Goal: Complete application form: Complete application form

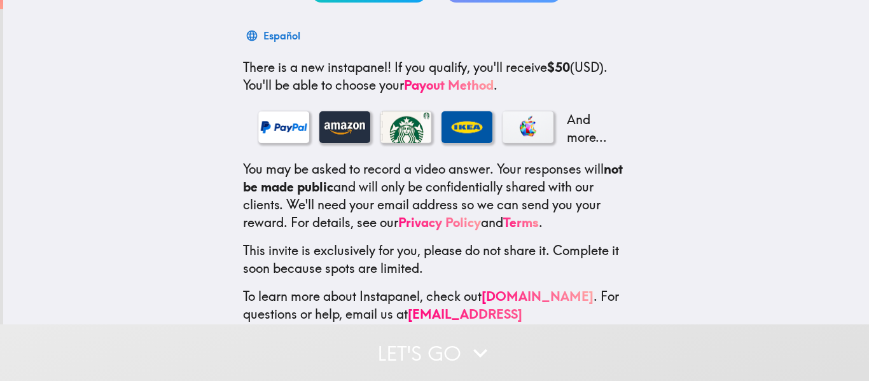
scroll to position [222, 0]
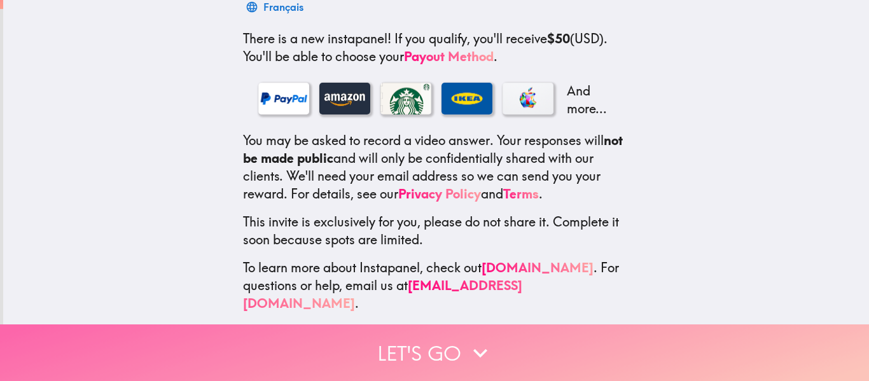
click at [454, 346] on button "Let's go" at bounding box center [434, 353] width 869 height 57
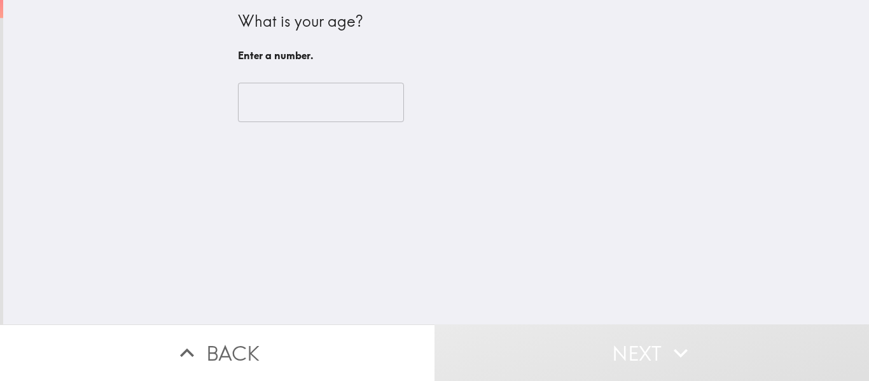
click at [283, 110] on input "number" at bounding box center [321, 102] width 166 height 39
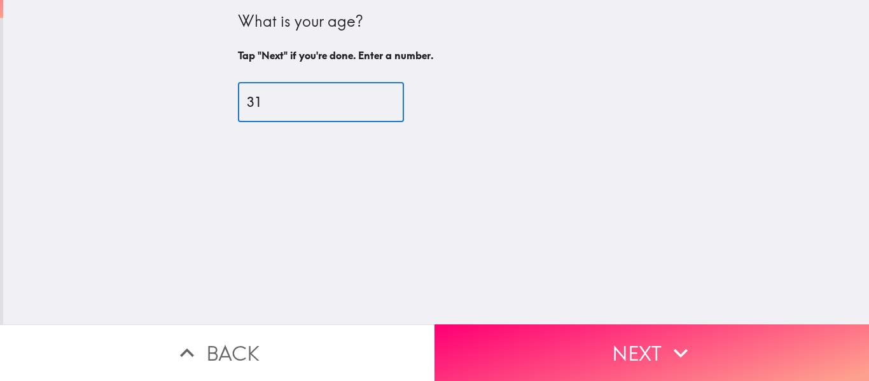
type input "31"
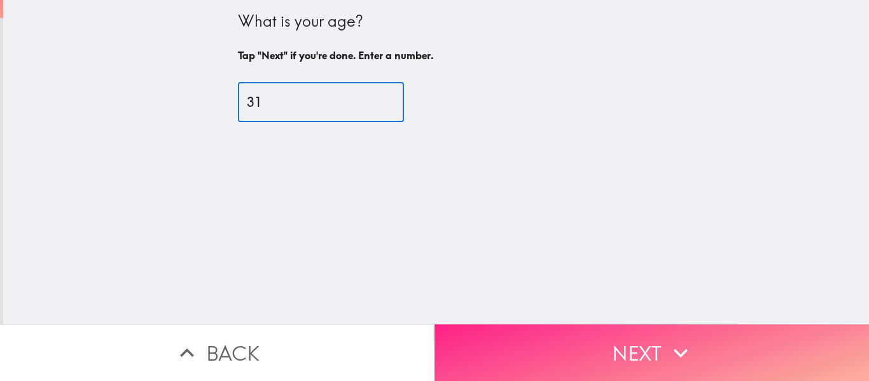
click at [654, 366] on button "Next" at bounding box center [652, 353] width 435 height 57
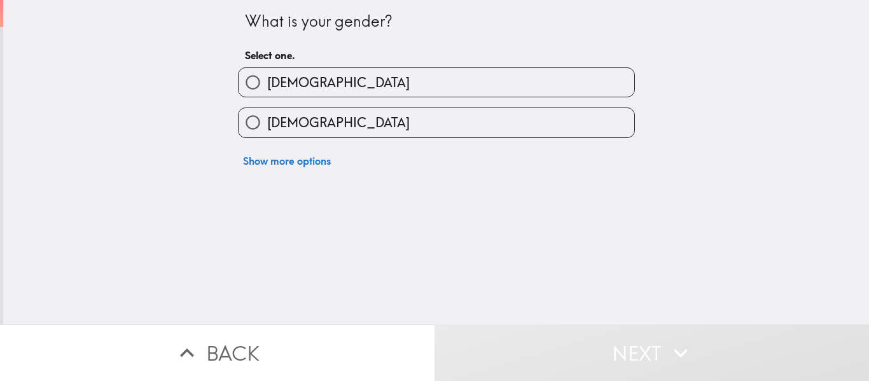
click at [275, 133] on label "[DEMOGRAPHIC_DATA]" at bounding box center [437, 122] width 396 height 29
click at [267, 133] on input "[DEMOGRAPHIC_DATA]" at bounding box center [253, 122] width 29 height 29
radio input "true"
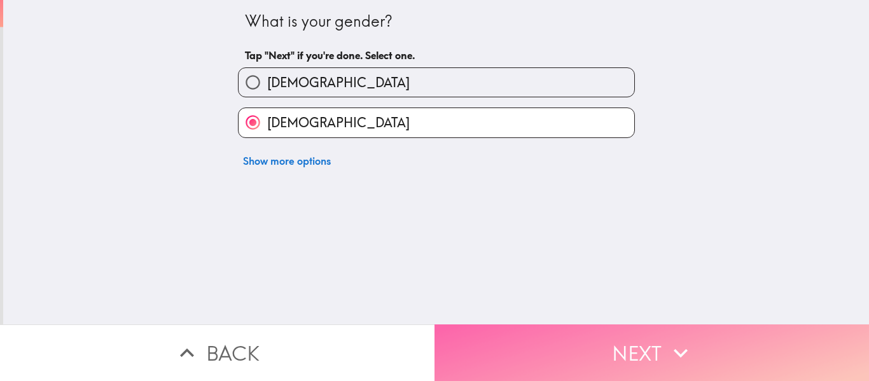
click at [589, 351] on button "Next" at bounding box center [652, 353] width 435 height 57
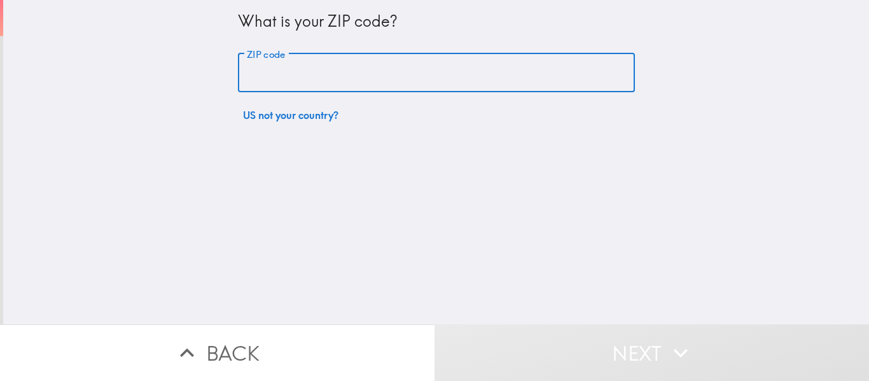
click at [349, 64] on input "ZIP code" at bounding box center [436, 72] width 397 height 39
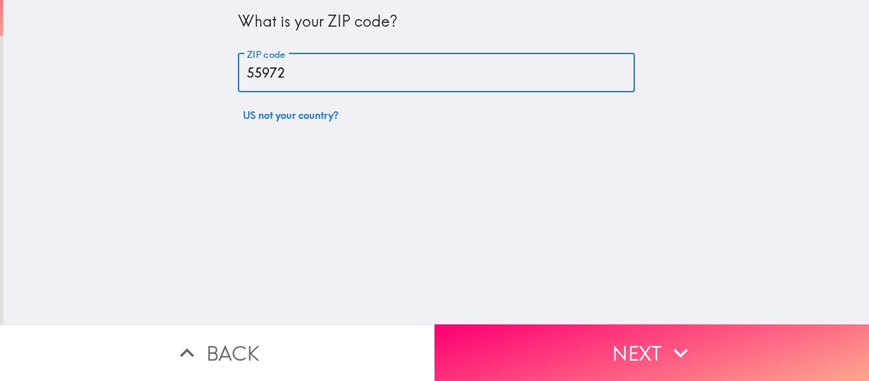
type input "55972"
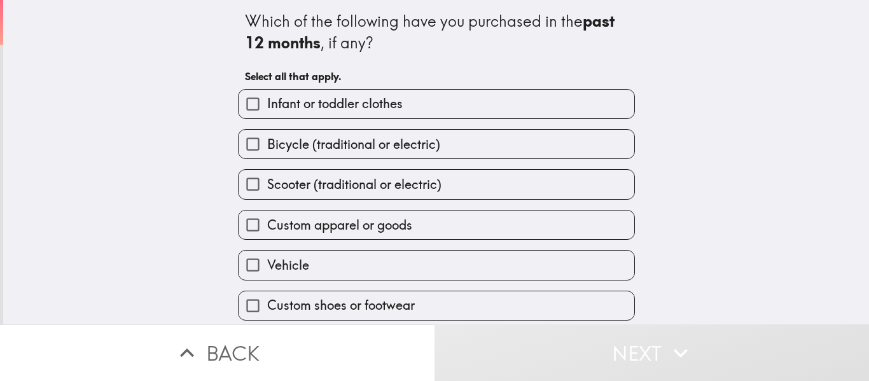
click at [568, 102] on label "Infant or toddler clothes" at bounding box center [437, 104] width 396 height 29
click at [267, 102] on input "Infant or toddler clothes" at bounding box center [253, 104] width 29 height 29
checkbox input "true"
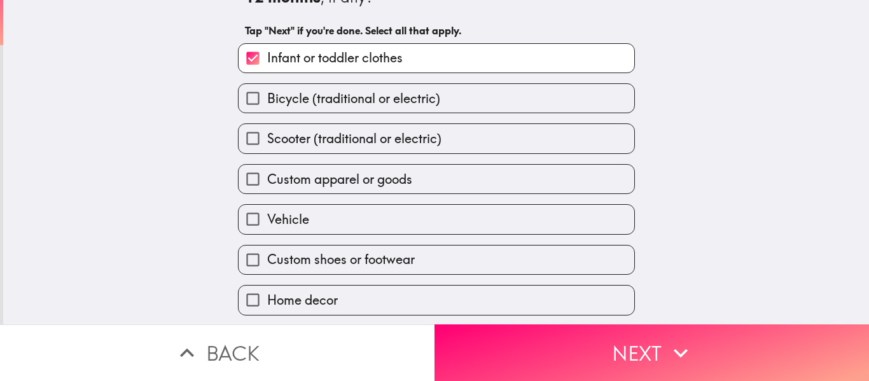
scroll to position [57, 0]
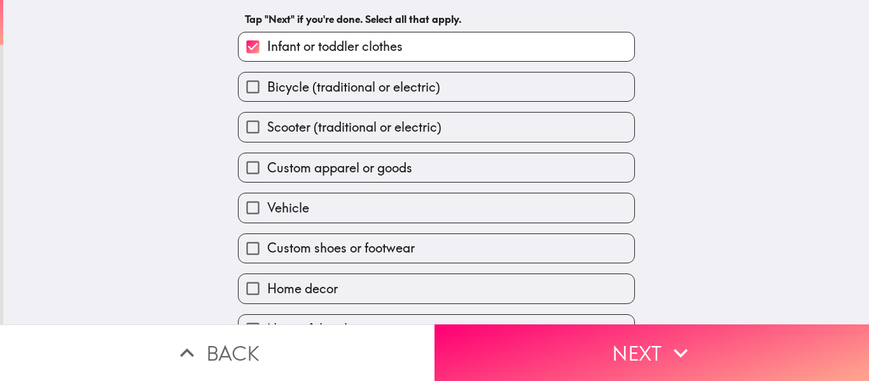
click at [485, 132] on label "Scooter (traditional or electric)" at bounding box center [437, 127] width 396 height 29
click at [267, 132] on input "Scooter (traditional or electric)" at bounding box center [253, 127] width 29 height 29
checkbox input "true"
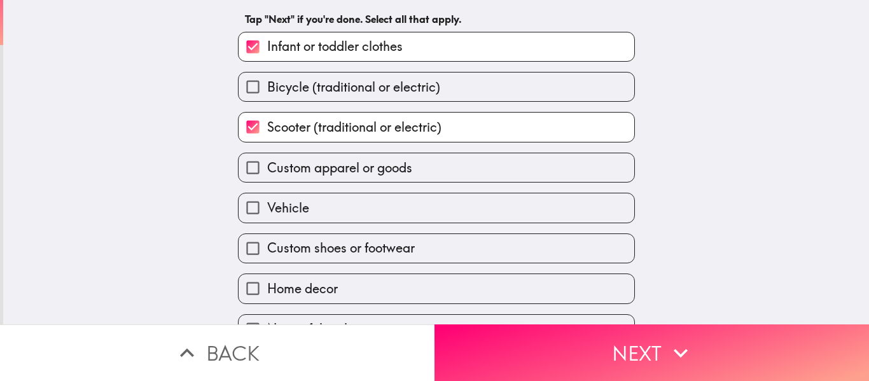
scroll to position [87, 0]
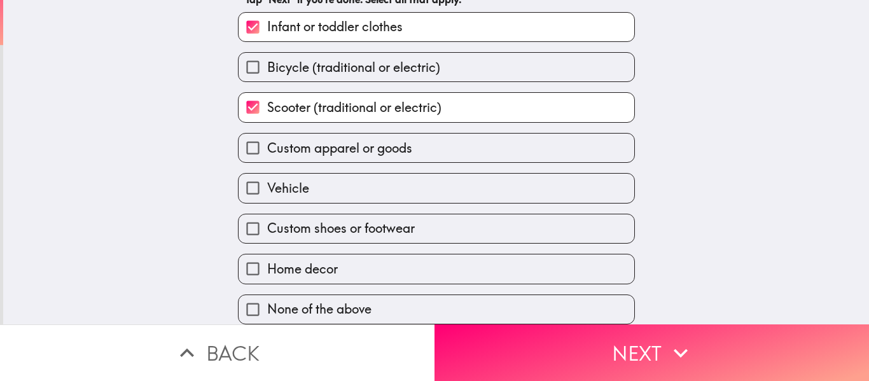
click at [458, 142] on label "Custom apparel or goods" at bounding box center [437, 148] width 396 height 29
click at [267, 142] on input "Custom apparel or goods" at bounding box center [253, 148] width 29 height 29
checkbox input "true"
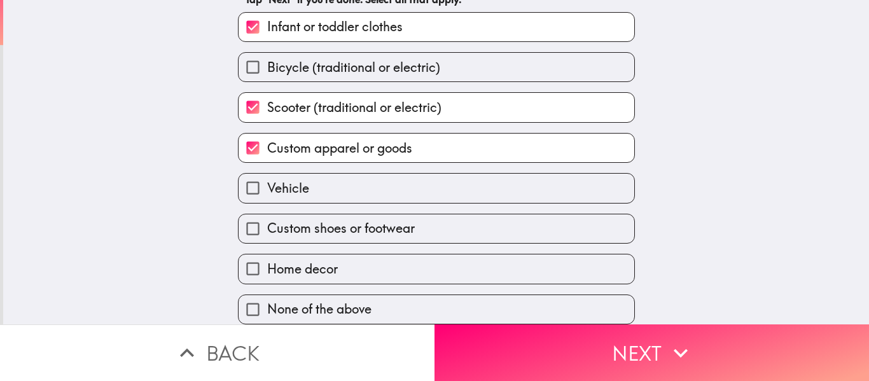
click at [403, 260] on label "Home decor" at bounding box center [437, 269] width 396 height 29
click at [267, 260] on input "Home decor" at bounding box center [253, 269] width 29 height 29
checkbox input "true"
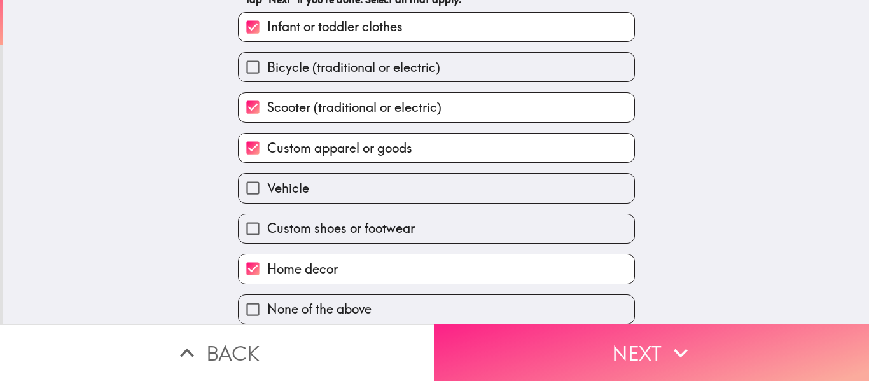
click at [595, 334] on button "Next" at bounding box center [652, 353] width 435 height 57
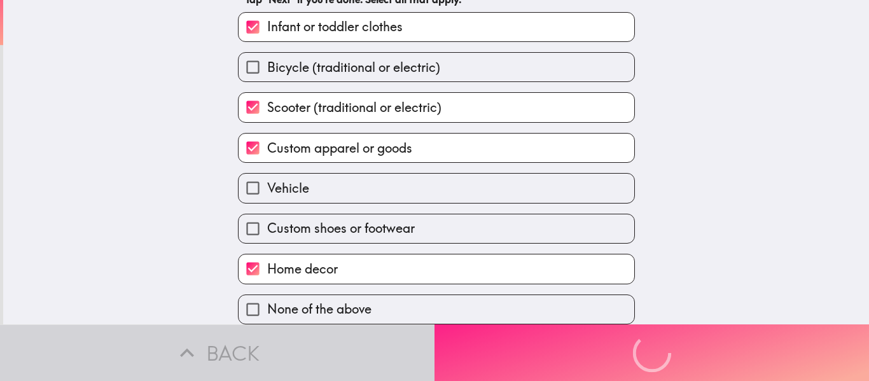
scroll to position [0, 0]
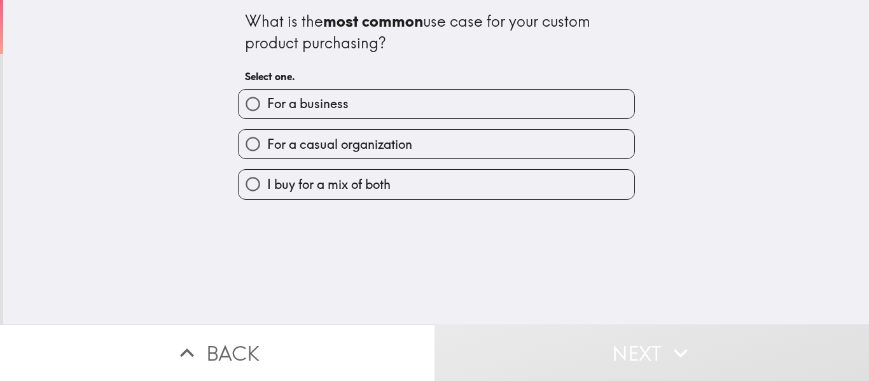
click at [403, 99] on label "For a business" at bounding box center [437, 104] width 396 height 29
click at [267, 99] on input "For a business" at bounding box center [253, 104] width 29 height 29
radio input "true"
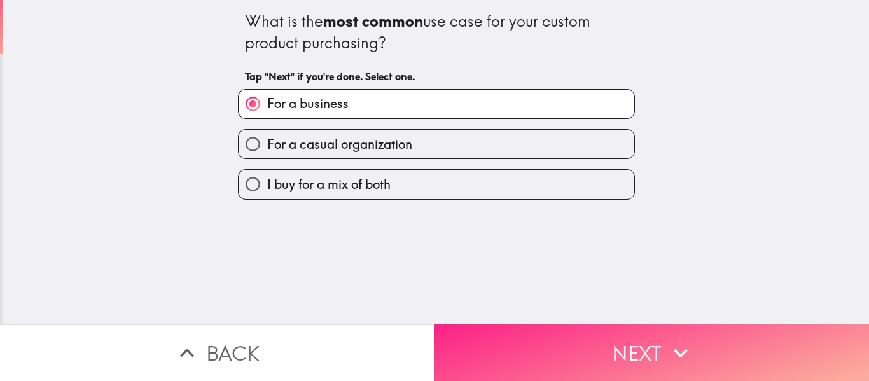
click at [631, 341] on button "Next" at bounding box center [652, 353] width 435 height 57
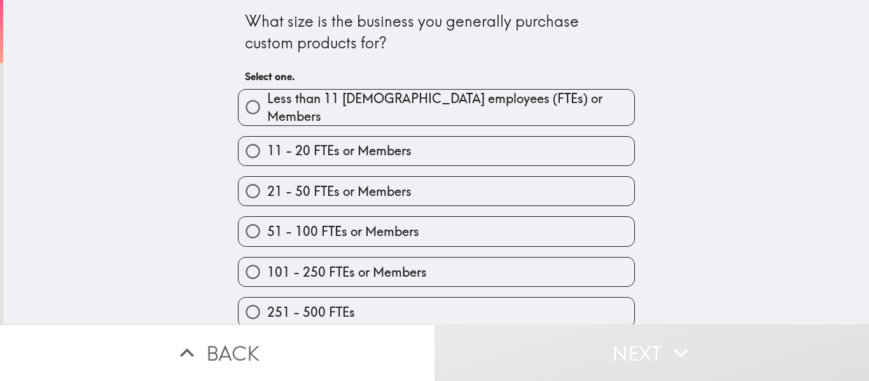
click at [442, 116] on label "Less than 11 [DEMOGRAPHIC_DATA] employees (FTEs) or Members" at bounding box center [437, 108] width 396 height 36
click at [267, 116] on input "Less than 11 [DEMOGRAPHIC_DATA] employees (FTEs) or Members" at bounding box center [253, 107] width 29 height 29
radio input "true"
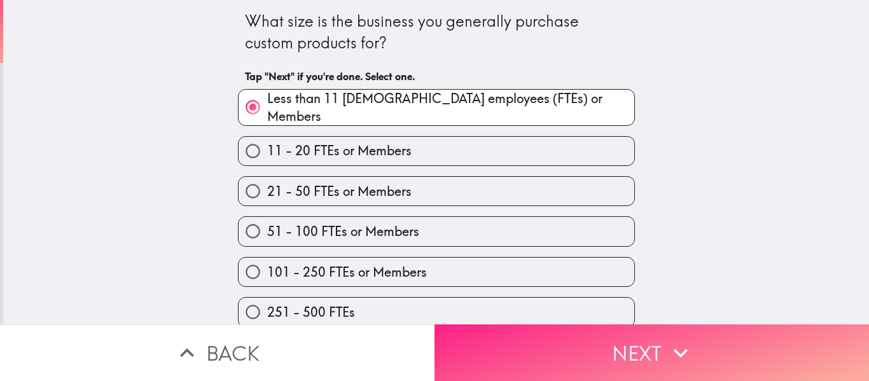
click at [589, 340] on button "Next" at bounding box center [652, 353] width 435 height 57
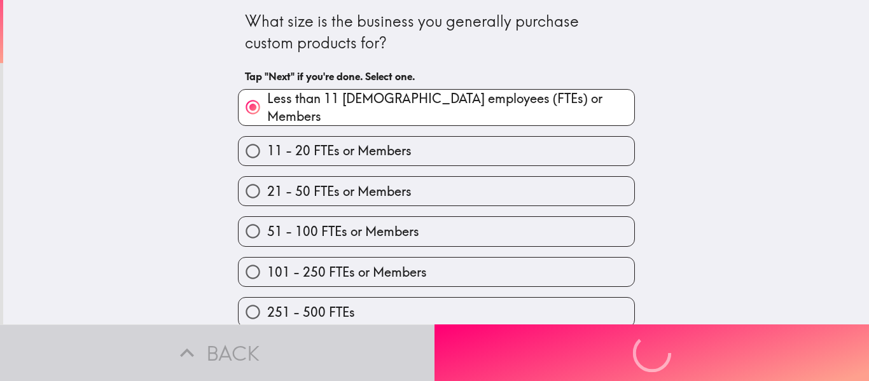
scroll to position [46, 0]
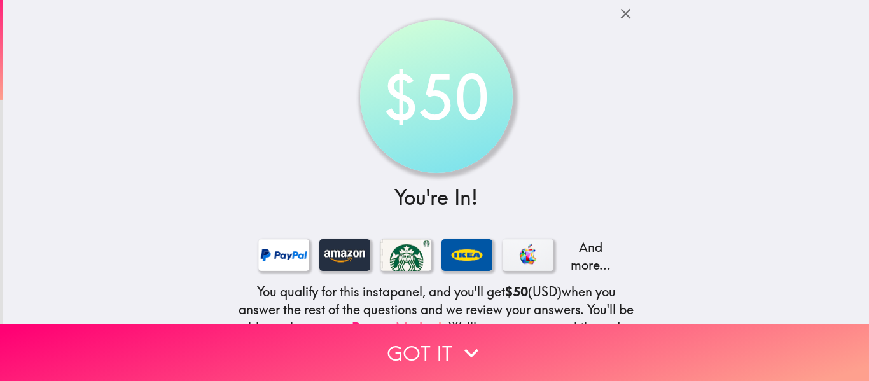
scroll to position [195, 0]
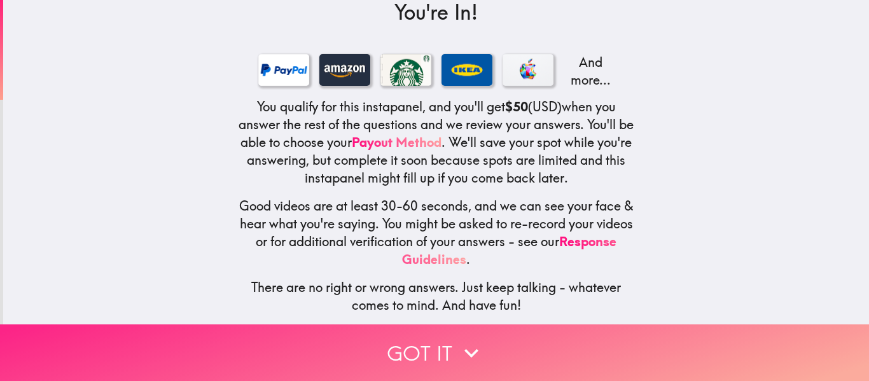
click at [445, 327] on button "Got it" at bounding box center [434, 353] width 869 height 57
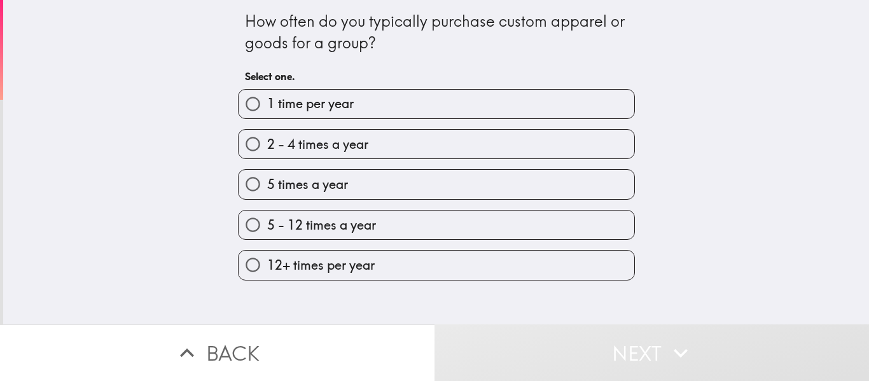
scroll to position [0, 0]
click at [361, 263] on span "12+ times per year" at bounding box center [321, 265] width 108 height 18
click at [267, 263] on input "12+ times per year" at bounding box center [253, 265] width 29 height 29
radio input "true"
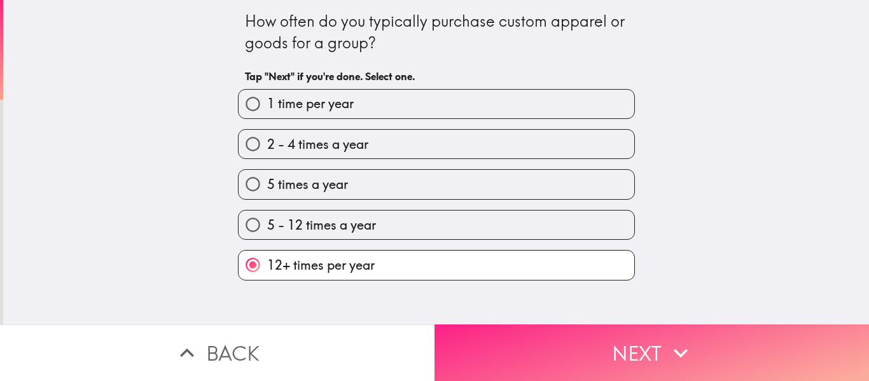
click at [567, 339] on button "Next" at bounding box center [652, 353] width 435 height 57
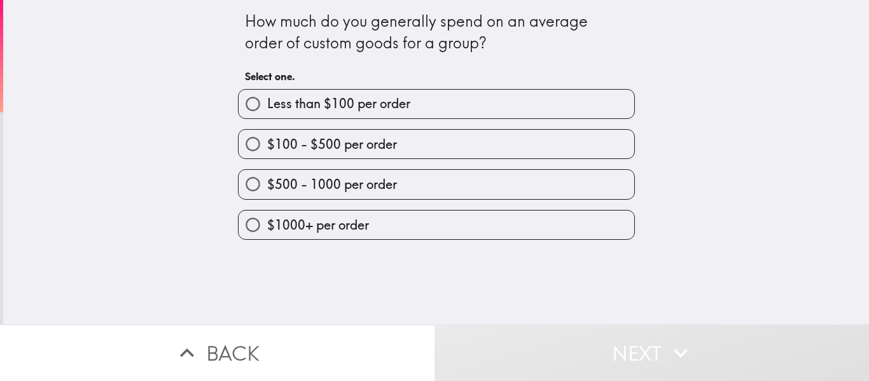
click at [359, 183] on span "$500 - 1000 per order" at bounding box center [332, 185] width 130 height 18
click at [267, 183] on input "$500 - 1000 per order" at bounding box center [253, 184] width 29 height 29
radio input "true"
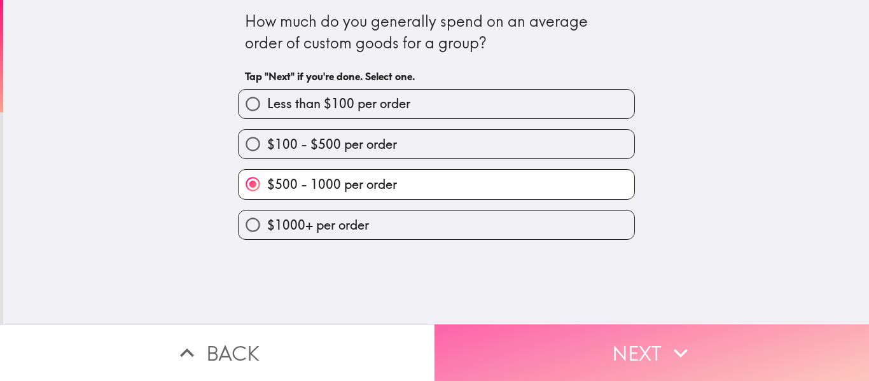
click at [596, 353] on button "Next" at bounding box center [652, 353] width 435 height 57
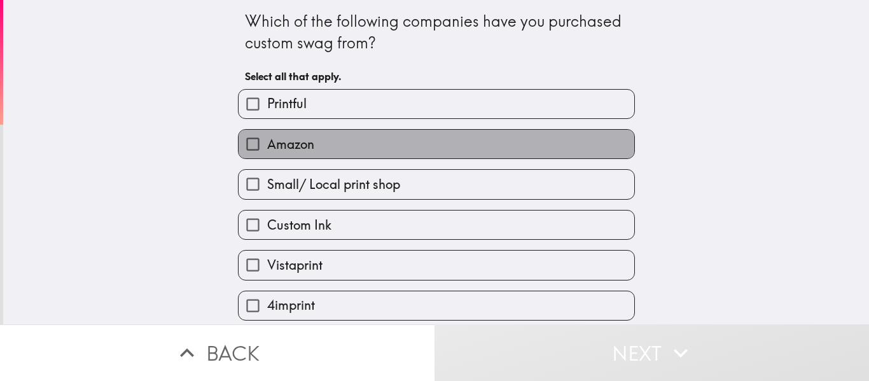
click at [316, 144] on label "Amazon" at bounding box center [437, 144] width 396 height 29
click at [267, 144] on input "Amazon" at bounding box center [253, 144] width 29 height 29
checkbox input "true"
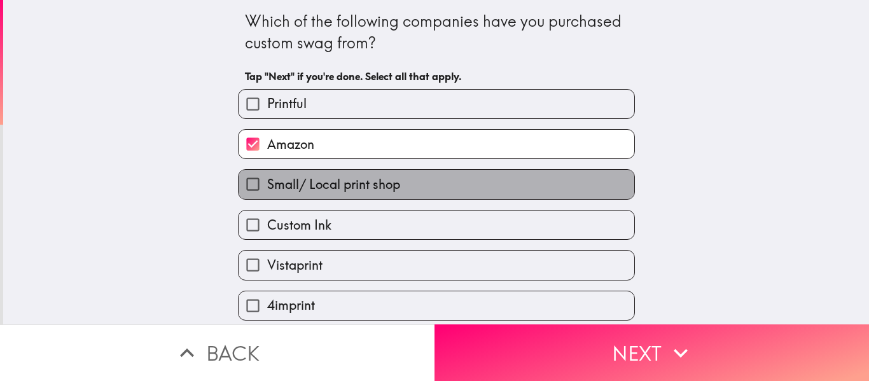
click at [342, 195] on label "Small/ Local print shop" at bounding box center [437, 184] width 396 height 29
click at [267, 195] on input "Small/ Local print shop" at bounding box center [253, 184] width 29 height 29
checkbox input "true"
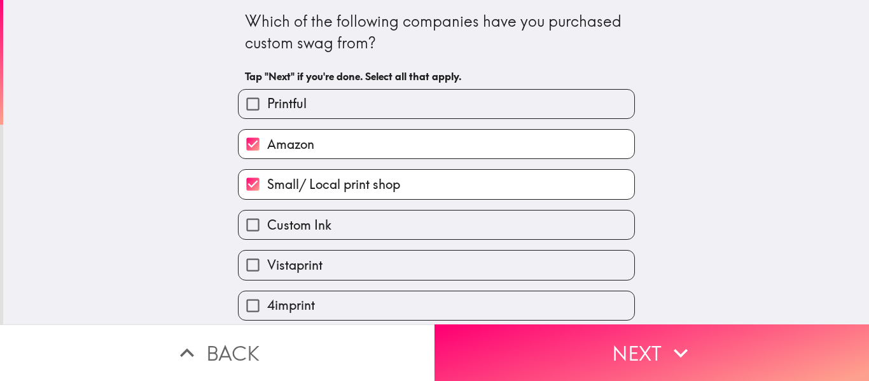
scroll to position [87, 0]
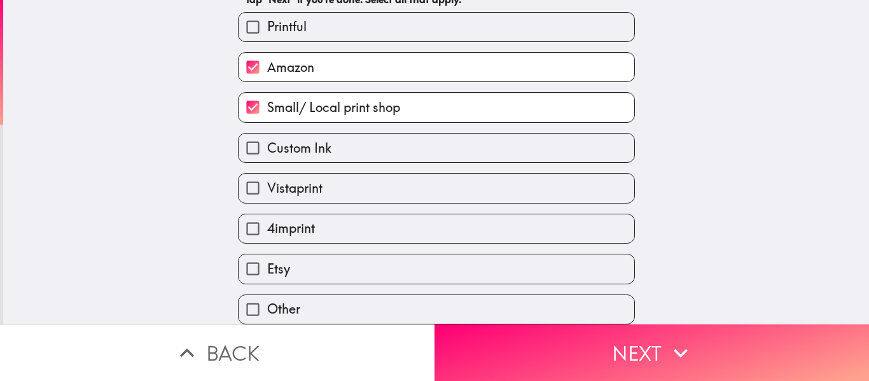
click at [305, 179] on span "Vistaprint" at bounding box center [294, 188] width 55 height 18
click at [267, 176] on input "Vistaprint" at bounding box center [253, 188] width 29 height 29
checkbox input "true"
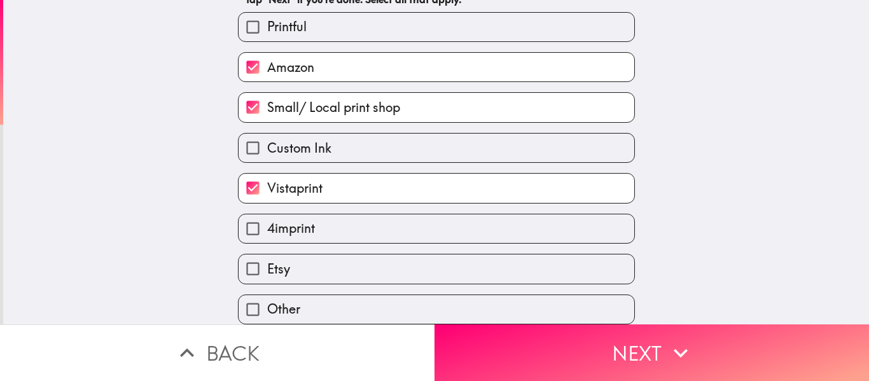
click at [304, 262] on label "Etsy" at bounding box center [437, 269] width 396 height 29
click at [267, 262] on input "Etsy" at bounding box center [253, 269] width 29 height 29
checkbox input "true"
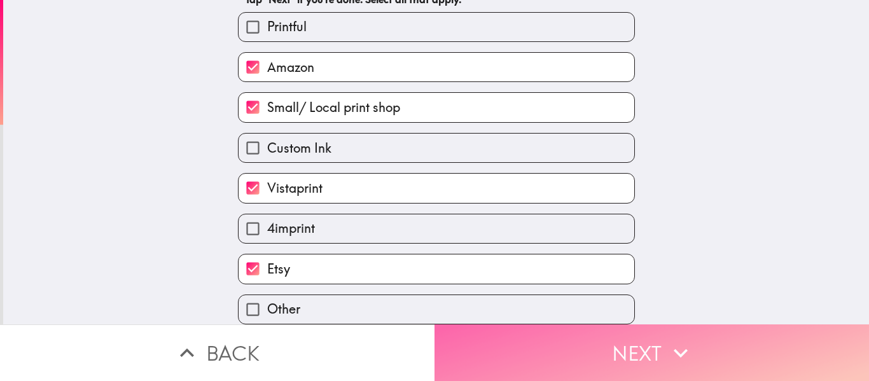
click at [658, 346] on button "Next" at bounding box center [652, 353] width 435 height 57
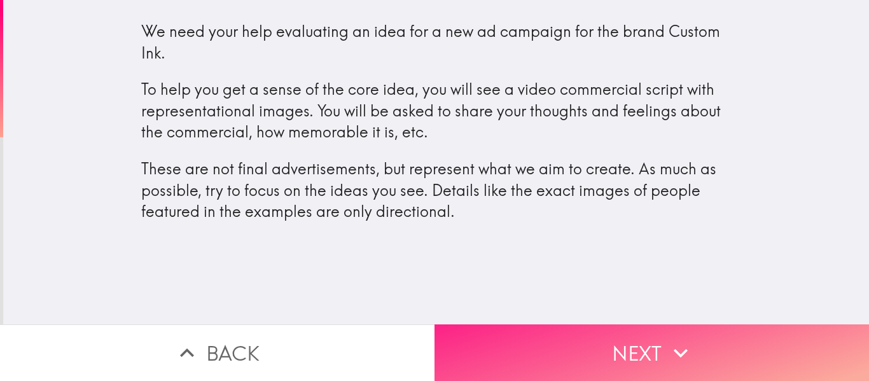
click at [578, 341] on button "Next" at bounding box center [652, 353] width 435 height 57
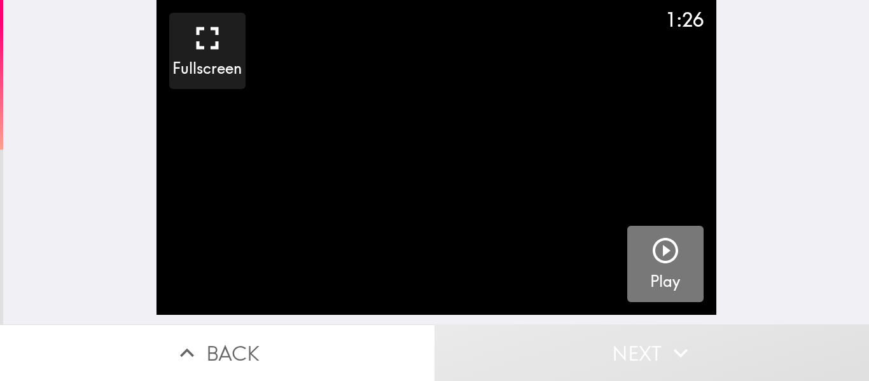
click at [654, 266] on icon "button" at bounding box center [665, 250] width 31 height 31
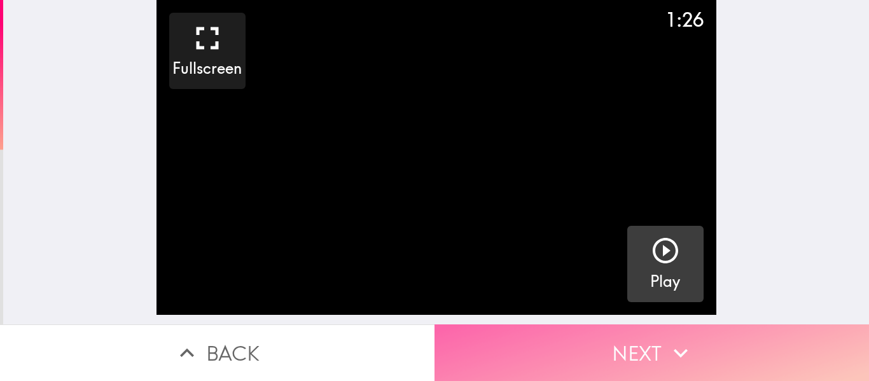
click at [675, 348] on icon "button" at bounding box center [681, 353] width 28 height 28
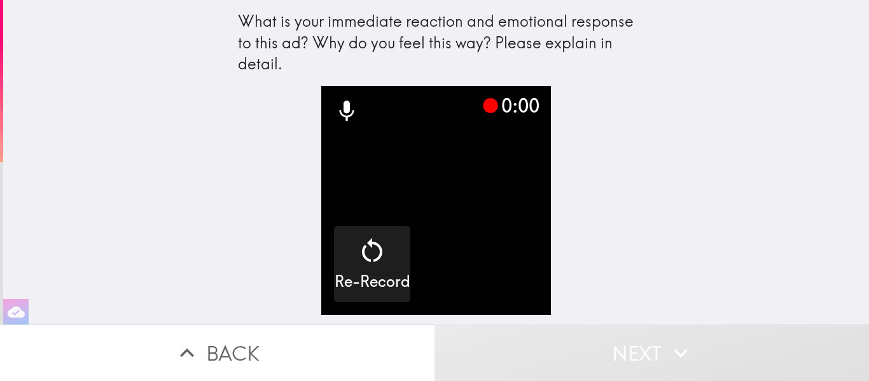
click at [496, 253] on video "button" at bounding box center [435, 200] width 229 height 229
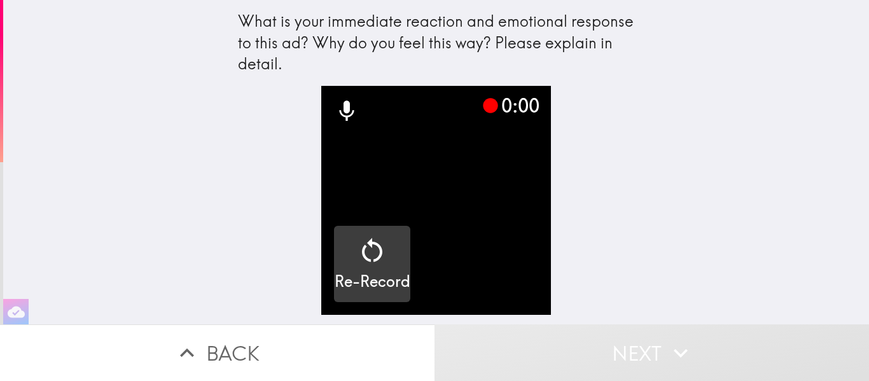
click at [375, 258] on icon "button" at bounding box center [372, 250] width 31 height 31
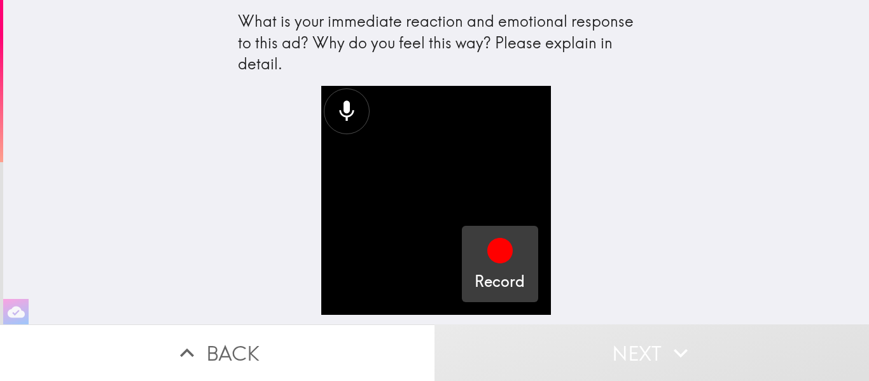
click at [489, 264] on icon "button" at bounding box center [500, 250] width 31 height 31
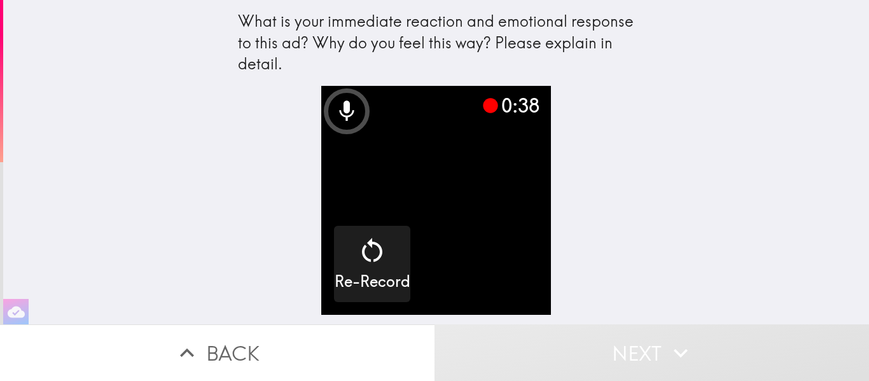
click at [503, 188] on video "button" at bounding box center [435, 200] width 229 height 229
click at [435, 195] on video "button" at bounding box center [435, 200] width 229 height 229
click at [321, 86] on button "button" at bounding box center [435, 200] width 229 height 229
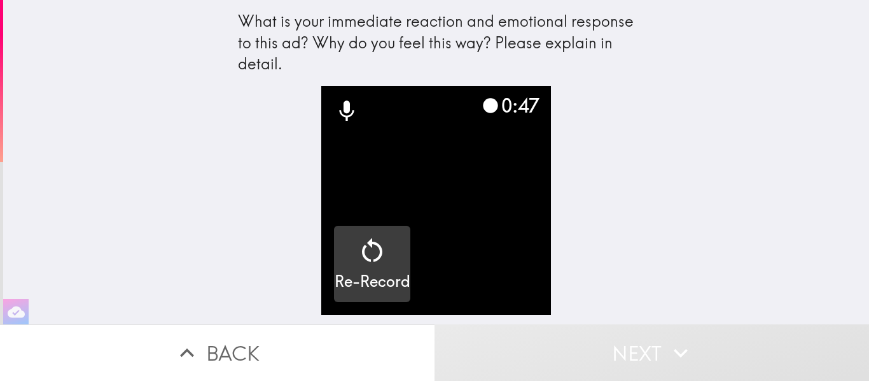
click at [358, 256] on icon "button" at bounding box center [372, 250] width 31 height 31
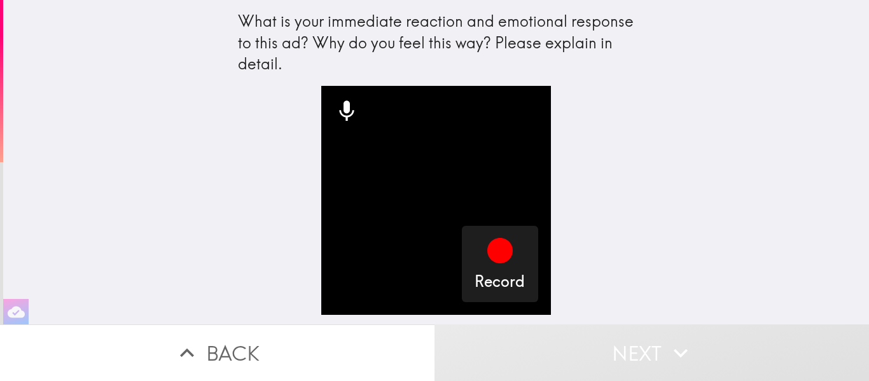
scroll to position [0, 3]
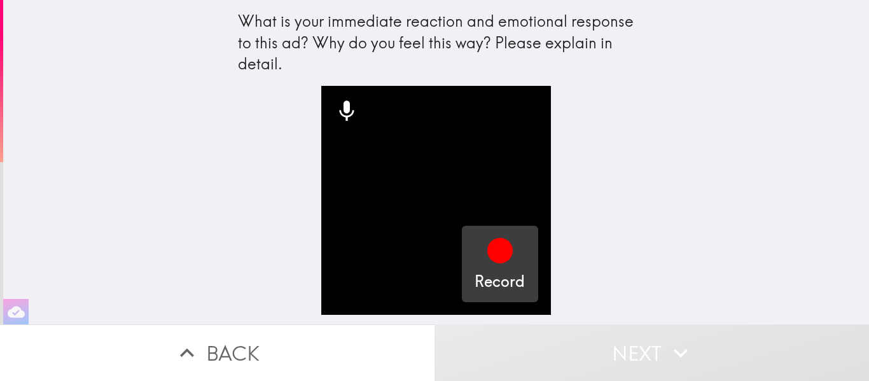
click at [487, 249] on icon "button" at bounding box center [499, 250] width 25 height 25
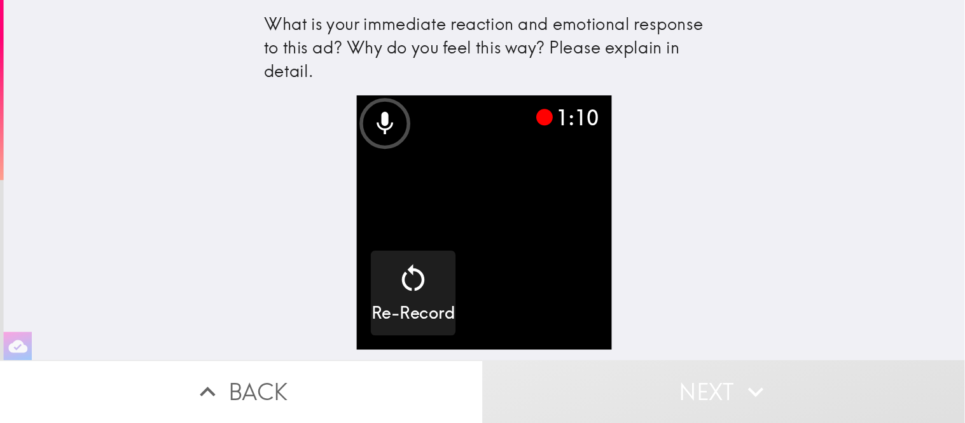
scroll to position [1, 0]
click at [340, 108] on icon at bounding box center [347, 111] width 15 height 20
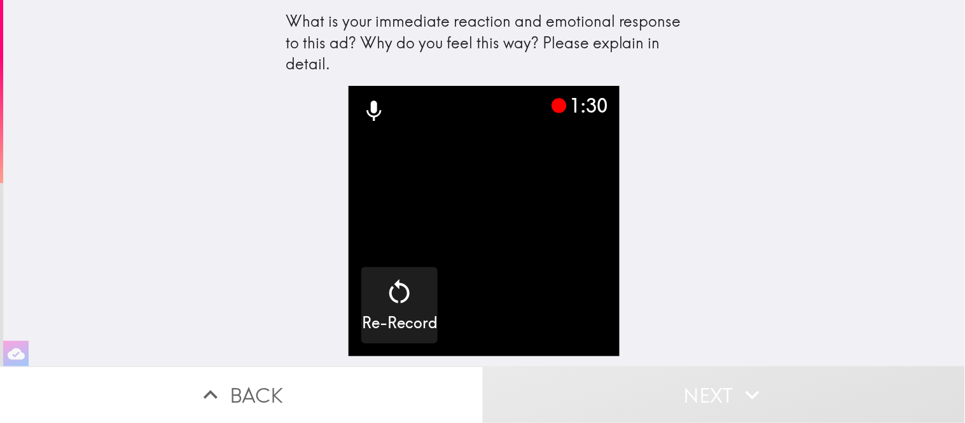
scroll to position [0, 4]
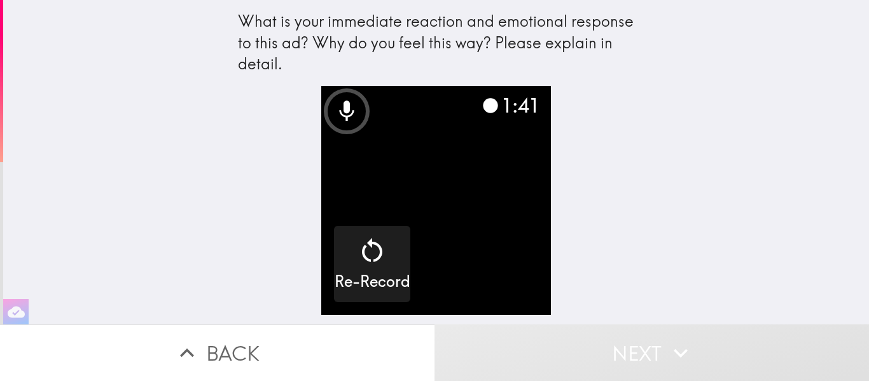
click at [340, 109] on icon at bounding box center [347, 111] width 15 height 20
click at [491, 225] on video "button" at bounding box center [435, 200] width 229 height 229
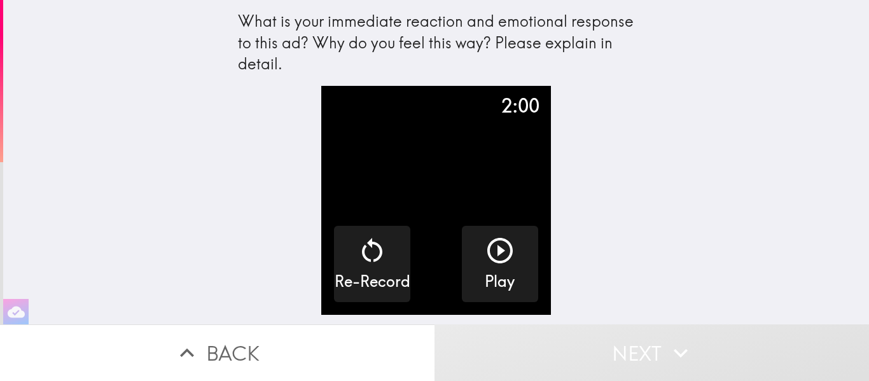
click at [671, 339] on icon "button" at bounding box center [681, 353] width 28 height 28
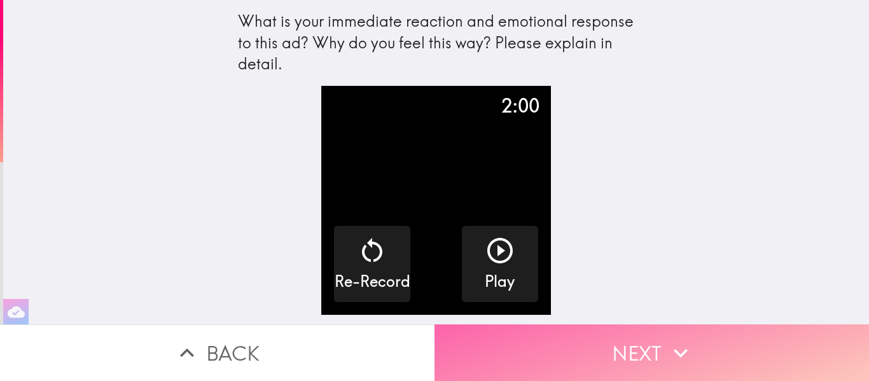
click at [671, 339] on icon "button" at bounding box center [681, 353] width 28 height 28
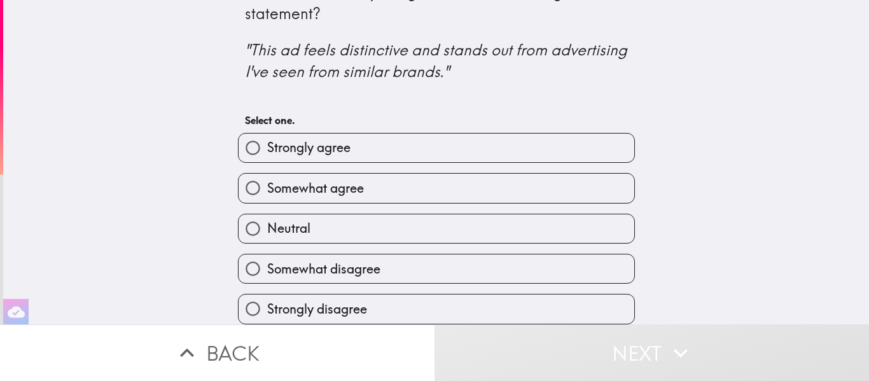
scroll to position [39, 0]
drag, startPoint x: 328, startPoint y: 300, endPoint x: 295, endPoint y: 305, distance: 33.5
click at [295, 305] on span "Strongly disagree" at bounding box center [317, 309] width 100 height 18
click at [267, 305] on input "Strongly disagree" at bounding box center [253, 309] width 29 height 29
radio input "true"
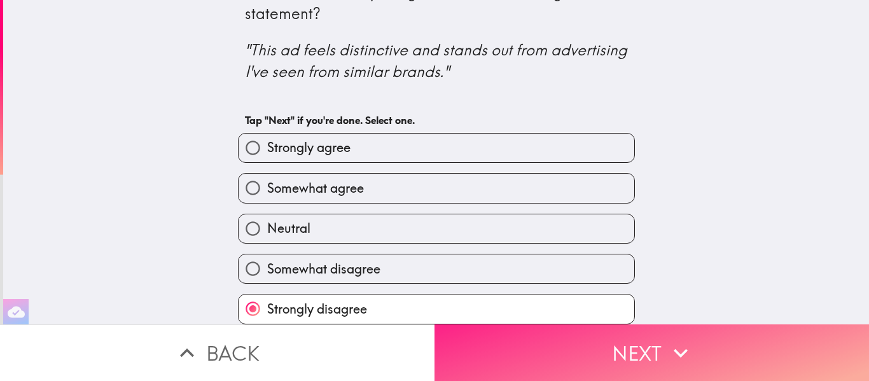
click at [596, 345] on button "Next" at bounding box center [652, 353] width 435 height 57
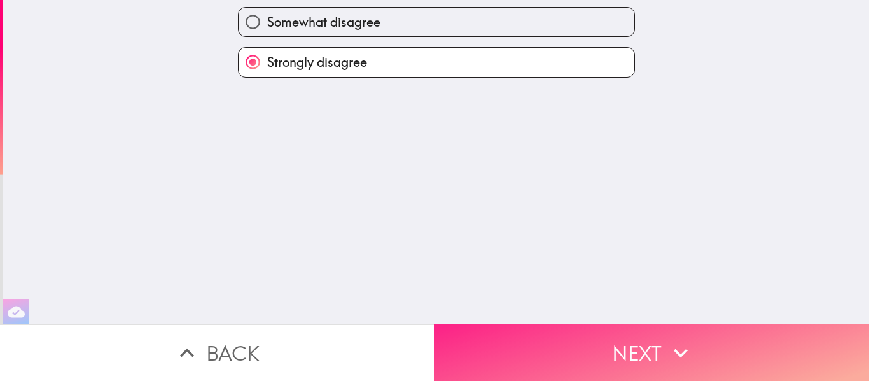
scroll to position [0, 0]
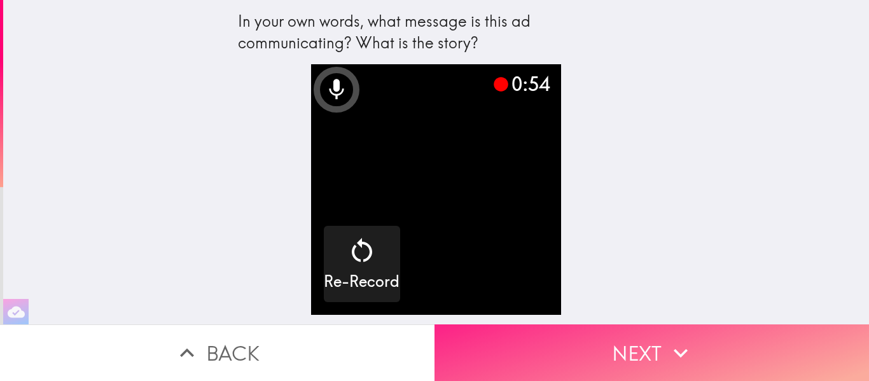
click at [690, 349] on button "Next" at bounding box center [652, 353] width 435 height 57
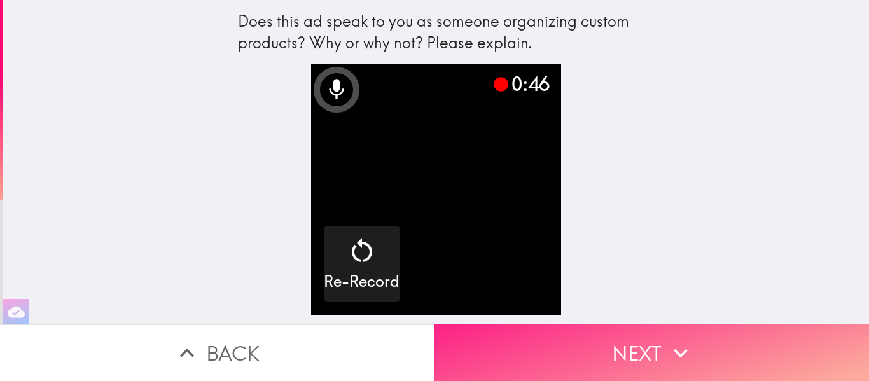
click at [667, 350] on icon "button" at bounding box center [681, 353] width 28 height 28
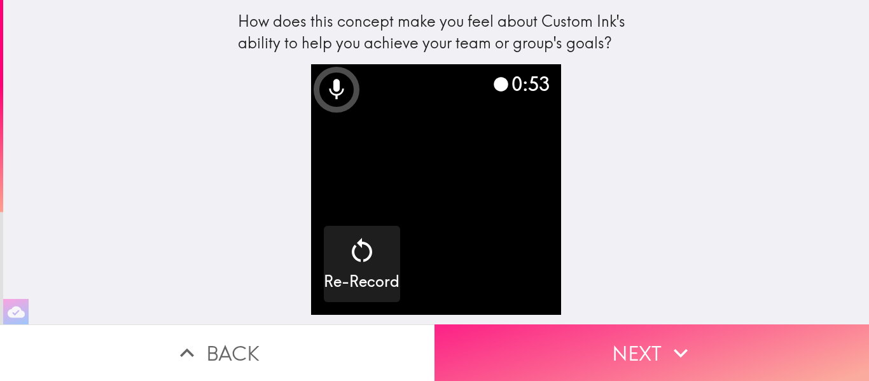
click at [697, 347] on button "Next" at bounding box center [652, 353] width 435 height 57
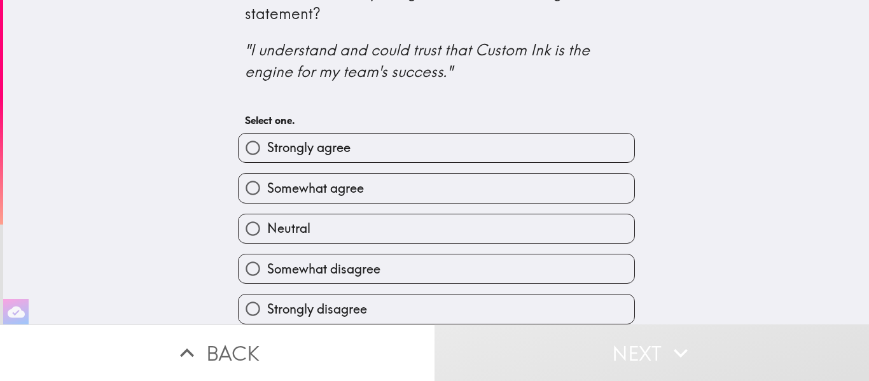
scroll to position [39, 0]
click at [383, 309] on label "Strongly disagree" at bounding box center [437, 309] width 396 height 29
click at [267, 309] on input "Strongly disagree" at bounding box center [253, 309] width 29 height 29
radio input "true"
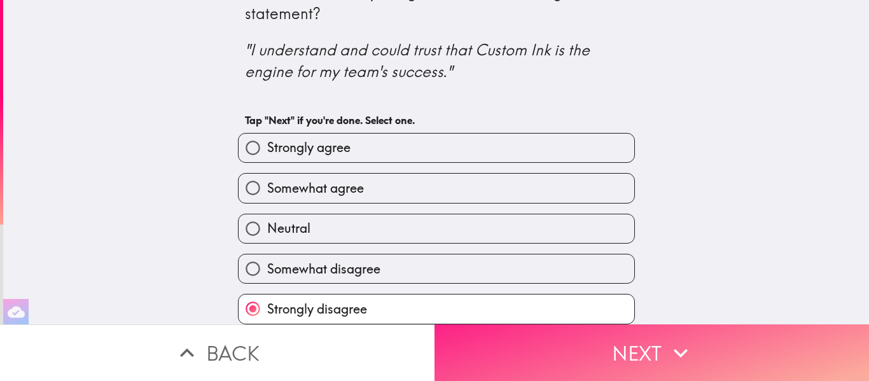
click at [596, 347] on button "Next" at bounding box center [652, 353] width 435 height 57
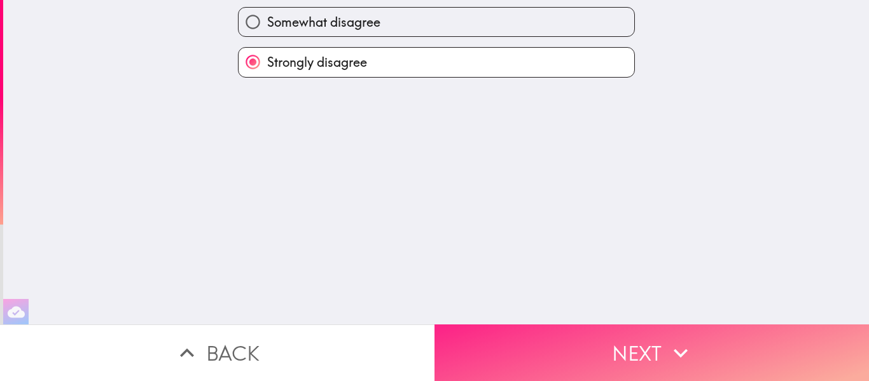
scroll to position [0, 0]
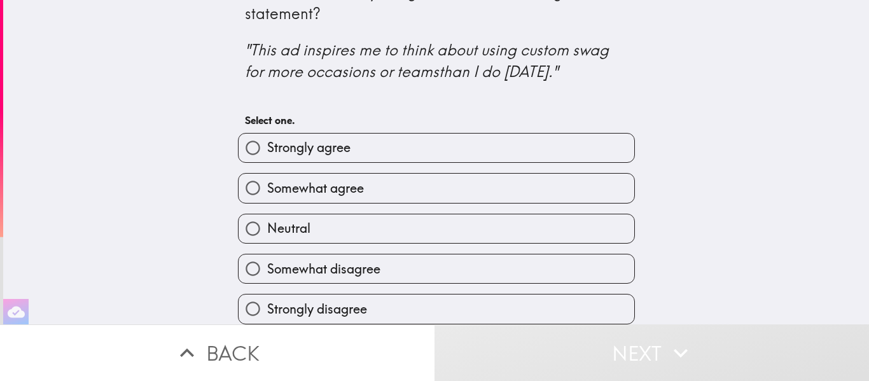
scroll to position [38, 0]
click at [475, 302] on label "Strongly disagree" at bounding box center [437, 309] width 396 height 29
click at [267, 302] on input "Strongly disagree" at bounding box center [253, 309] width 29 height 29
radio input "true"
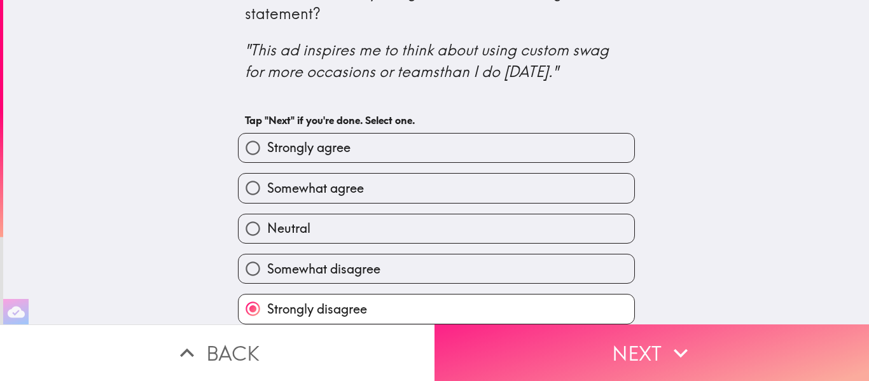
click at [652, 339] on button "Next" at bounding box center [652, 353] width 435 height 57
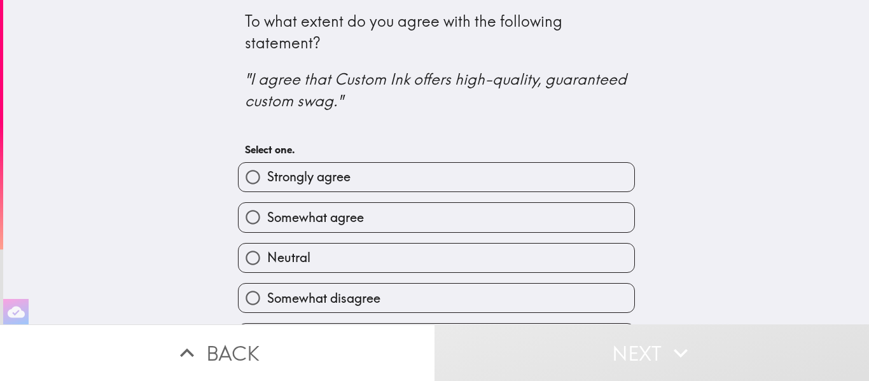
scroll to position [39, 0]
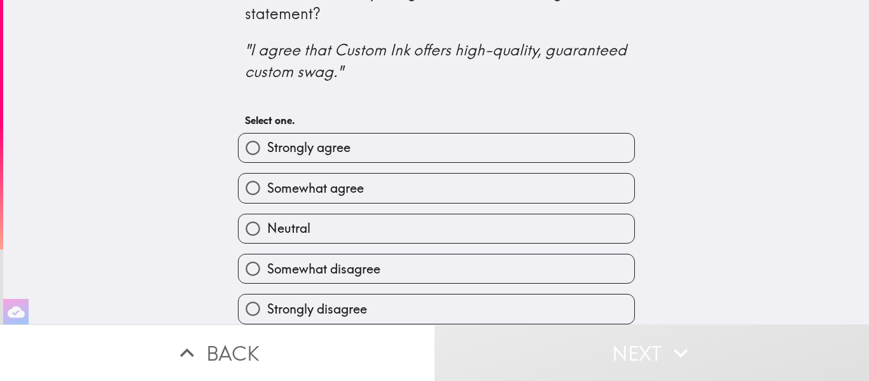
click at [443, 304] on label "Strongly disagree" at bounding box center [437, 309] width 396 height 29
click at [267, 304] on input "Strongly disagree" at bounding box center [253, 309] width 29 height 29
radio input "true"
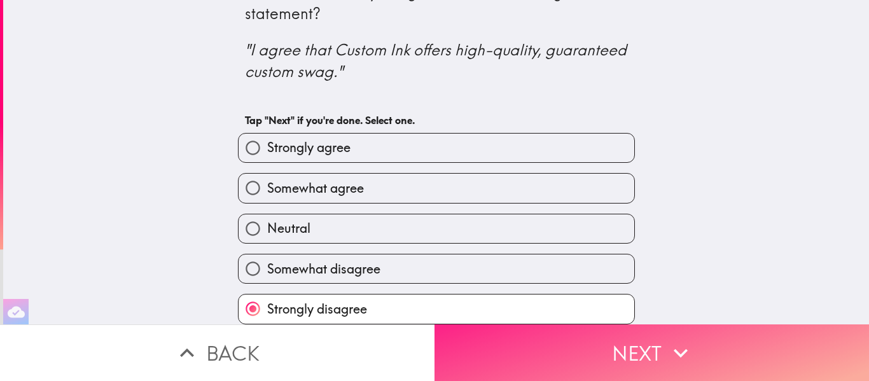
click at [668, 349] on icon "button" at bounding box center [681, 353] width 28 height 28
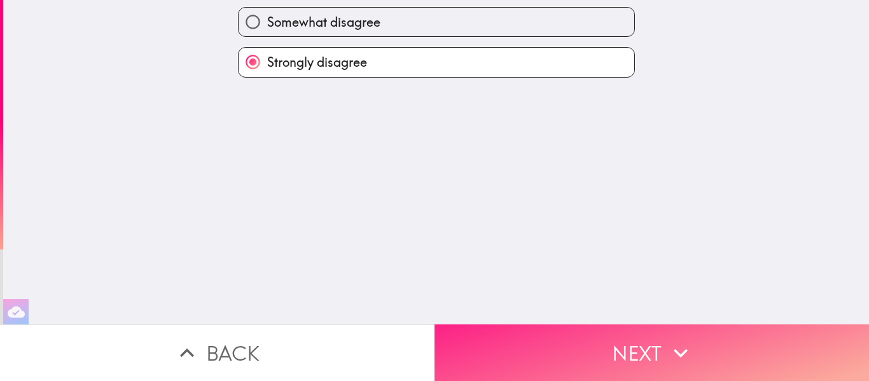
scroll to position [0, 0]
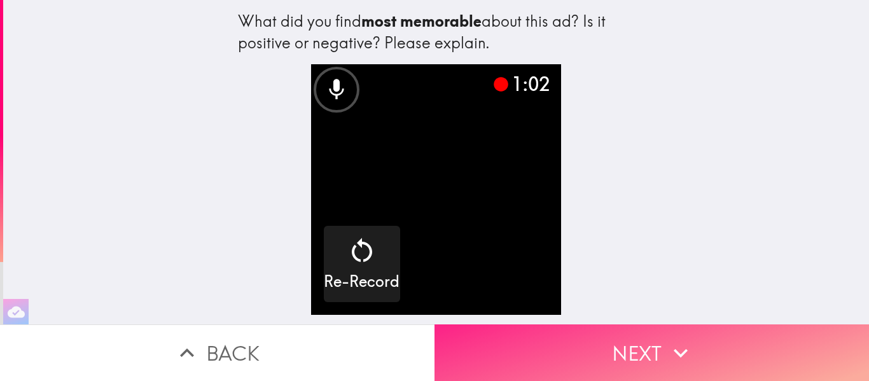
click at [688, 346] on button "Next" at bounding box center [652, 353] width 435 height 57
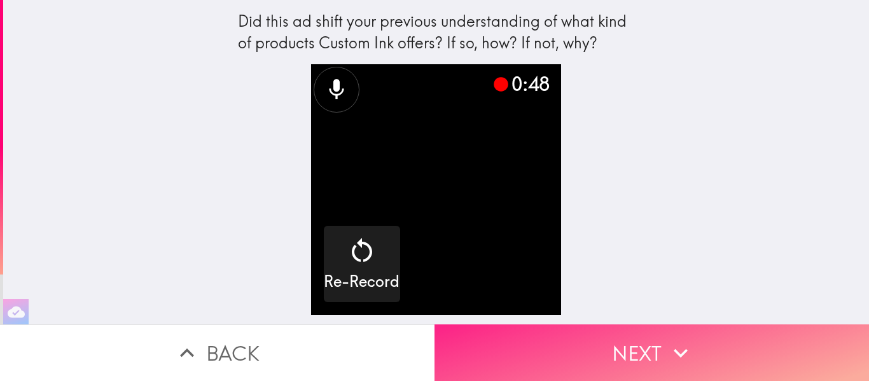
click at [643, 343] on button "Next" at bounding box center [652, 353] width 435 height 57
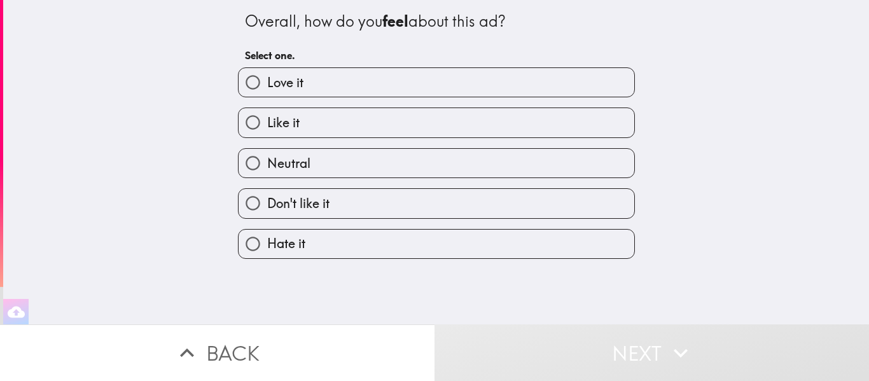
click at [424, 247] on label "Hate it" at bounding box center [437, 244] width 396 height 29
click at [267, 247] on input "Hate it" at bounding box center [253, 244] width 29 height 29
radio input "true"
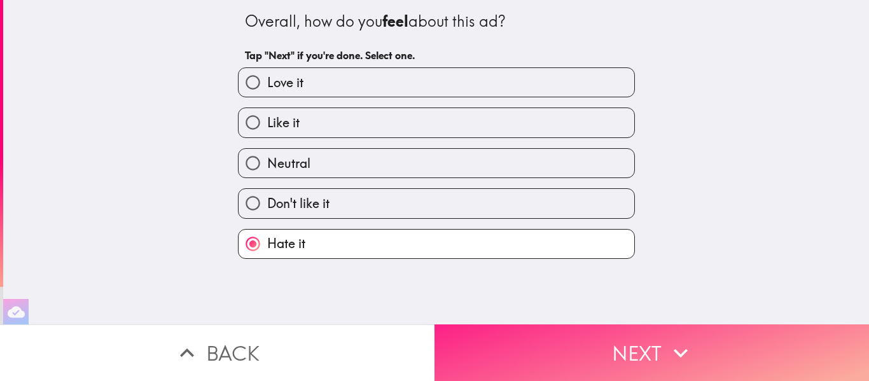
click at [631, 353] on button "Next" at bounding box center [652, 353] width 435 height 57
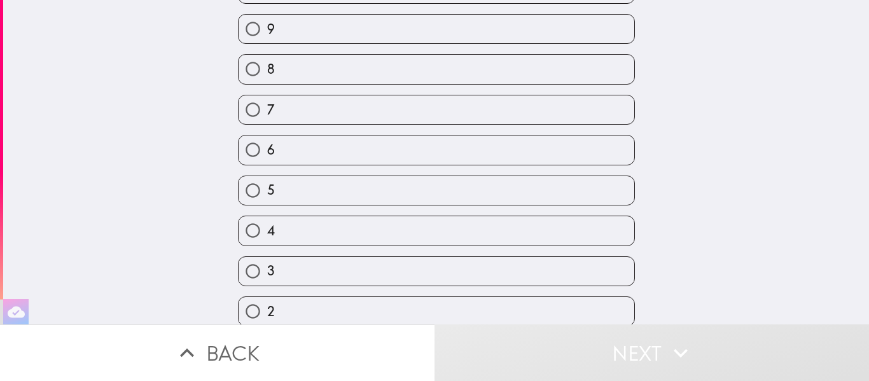
scroll to position [167, 0]
click at [410, 260] on label "2" at bounding box center [437, 269] width 396 height 29
click at [267, 260] on input "2" at bounding box center [253, 269] width 29 height 29
radio input "true"
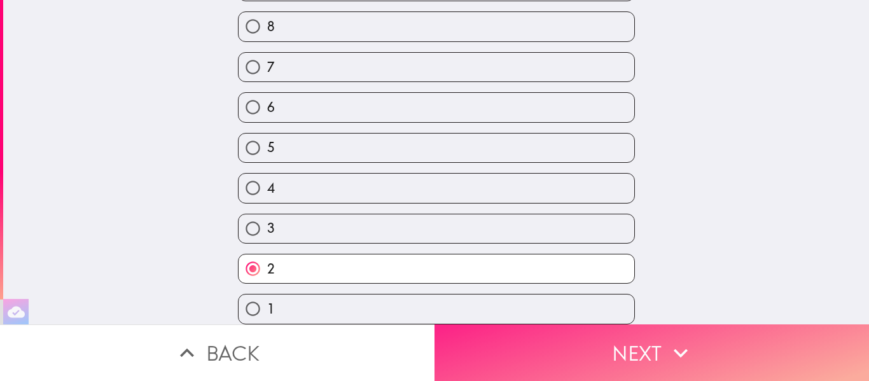
click at [636, 353] on button "Next" at bounding box center [652, 353] width 435 height 57
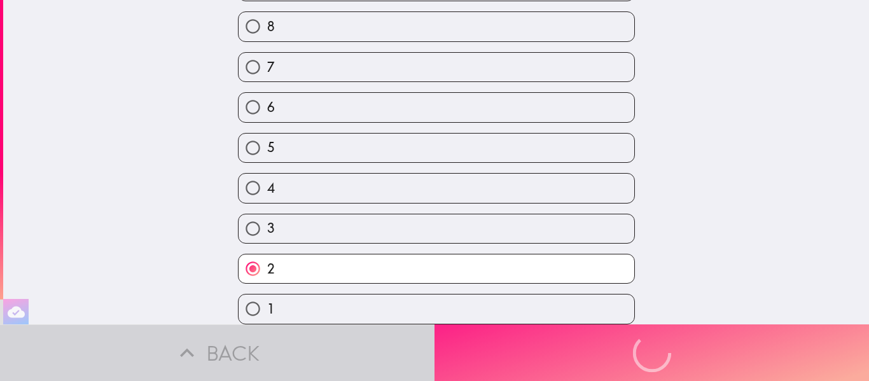
scroll to position [24, 0]
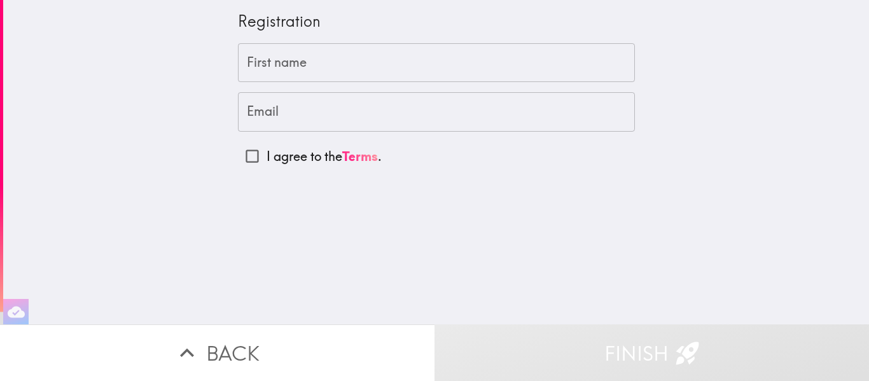
click at [452, 68] on input "First name" at bounding box center [436, 62] width 397 height 39
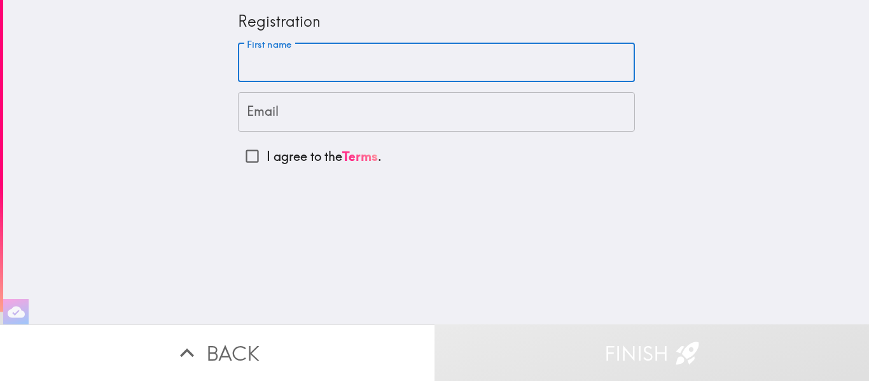
type input "Jayden"
type input "[EMAIL_ADDRESS][DOMAIN_NAME]"
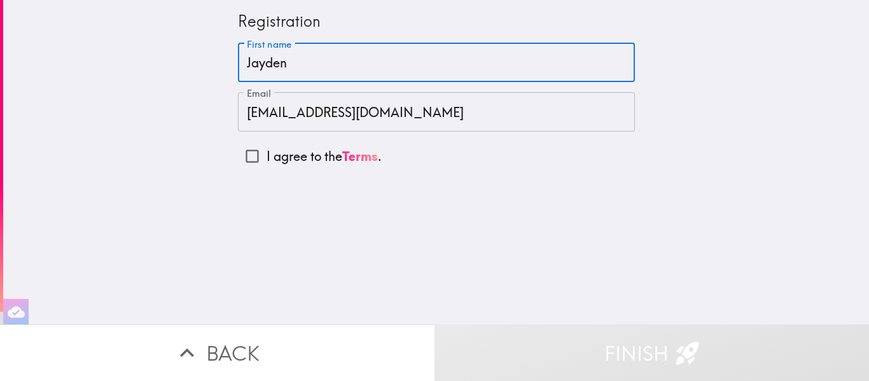
click at [240, 159] on input "I agree to the Terms ." at bounding box center [252, 156] width 29 height 29
checkbox input "true"
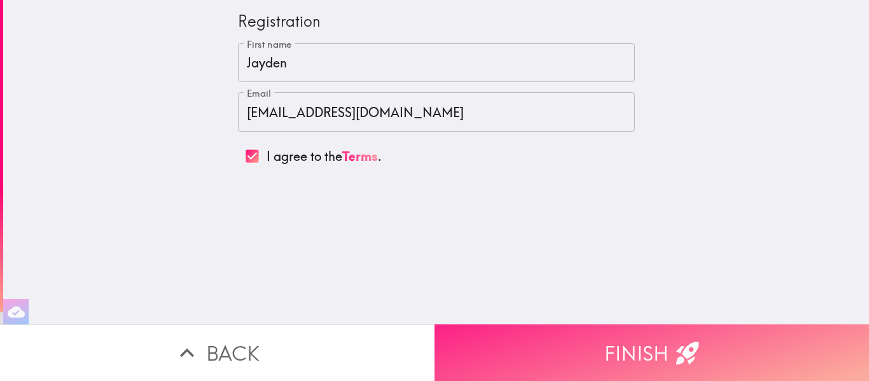
click at [664, 353] on button "Finish" at bounding box center [652, 353] width 435 height 57
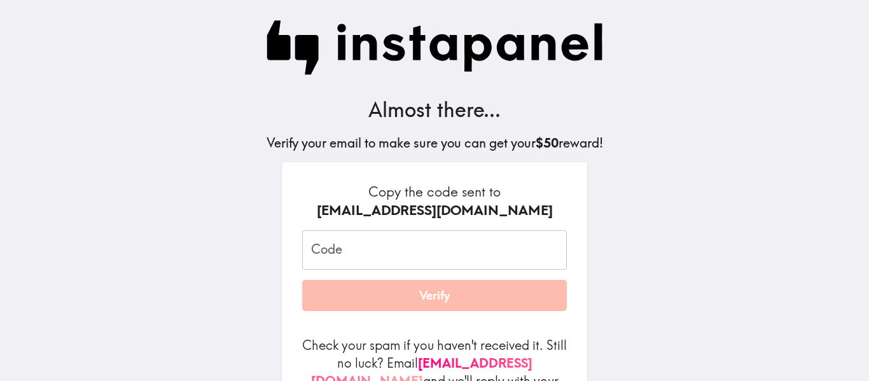
click at [342, 251] on input "Code" at bounding box center [434, 249] width 265 height 39
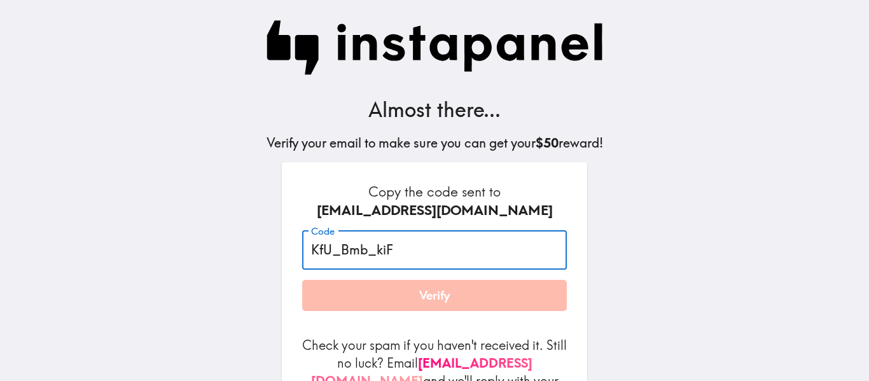
type input "KfU_Bmb_kiF"
click at [442, 296] on button "Verify" at bounding box center [434, 296] width 265 height 32
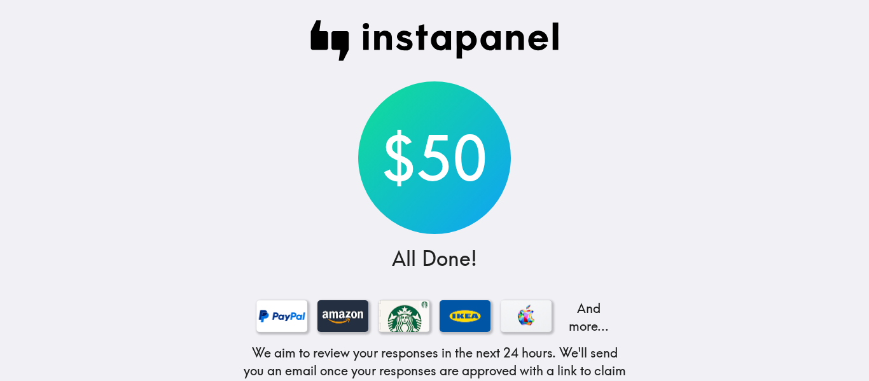
scroll to position [110, 0]
